Goal: Navigation & Orientation: Find specific page/section

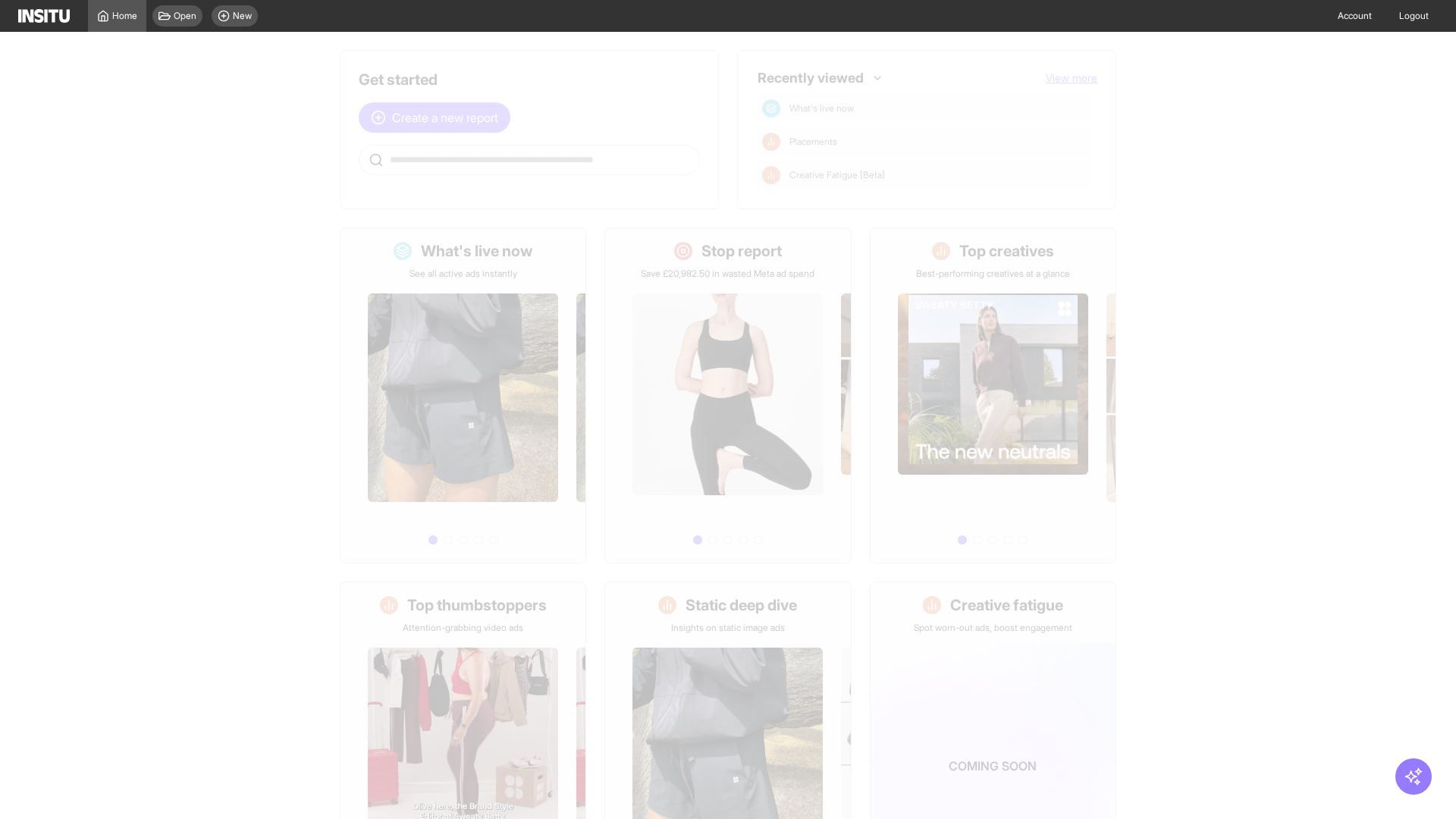
scroll to position [153, 0]
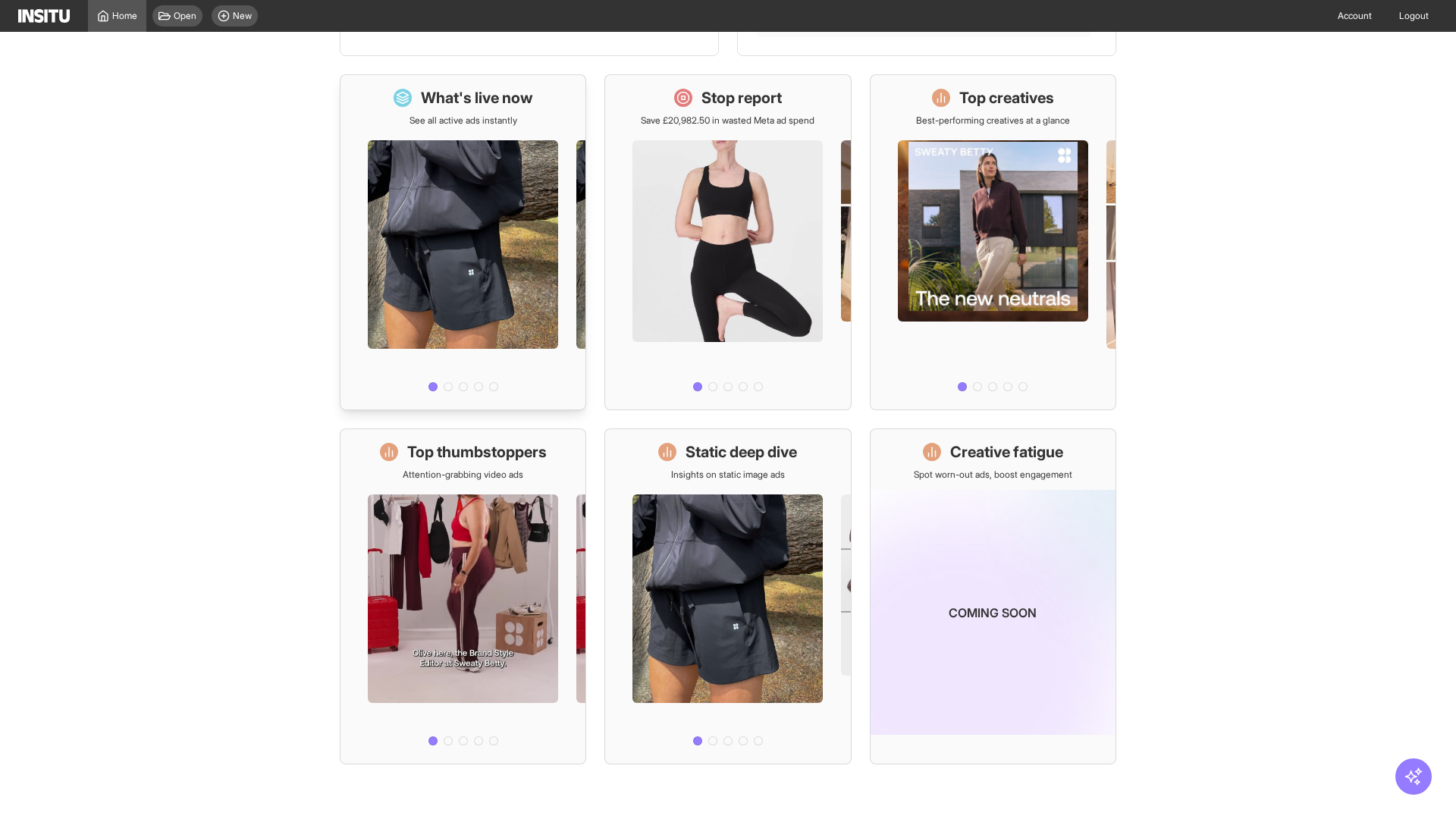
click at [462, 242] on div at bounding box center [462, 262] width 245 height 271
